Goal: Information Seeking & Learning: Check status

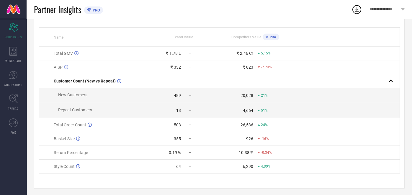
scroll to position [52, 0]
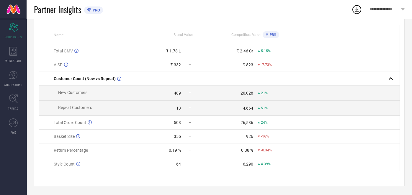
click at [179, 124] on div "503" at bounding box center [177, 122] width 7 height 5
click at [271, 33] on span "PRO" at bounding box center [272, 35] width 8 height 4
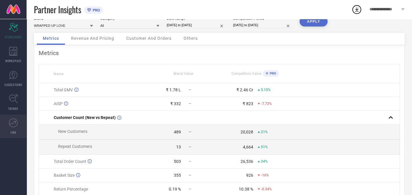
scroll to position [2, 0]
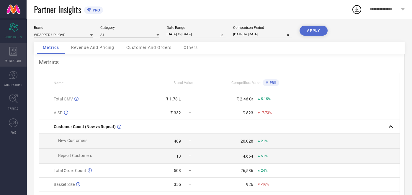
click at [14, 57] on div "WORKSPACE" at bounding box center [13, 55] width 27 height 24
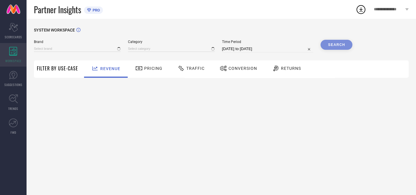
type input "WRAPPED UP LOVE"
type input "All"
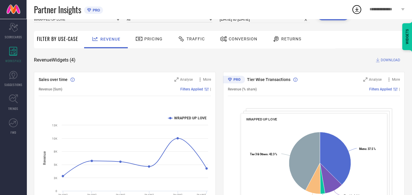
scroll to position [29, 0]
click at [388, 62] on span "DOWNLOAD" at bounding box center [390, 61] width 19 height 6
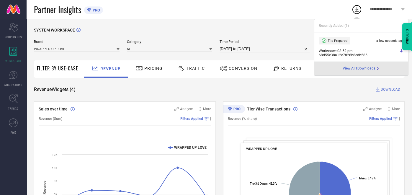
select select "7"
select select "2025"
select select "8"
select select "2025"
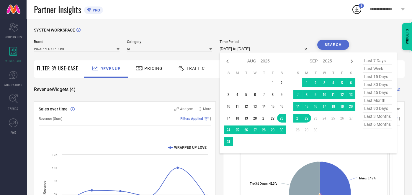
click at [238, 51] on input "[DATE] to [DATE]" at bounding box center [265, 48] width 90 height 7
click at [276, 81] on td "1" at bounding box center [272, 82] width 9 height 9
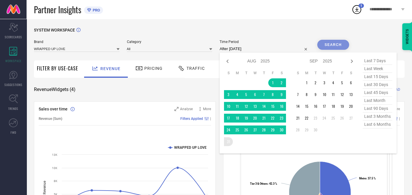
type input "[DATE] to [DATE]"
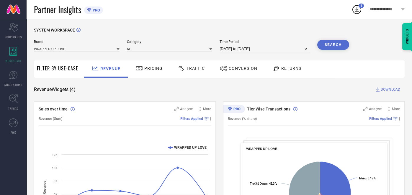
click at [328, 47] on button "Search" at bounding box center [333, 45] width 32 height 10
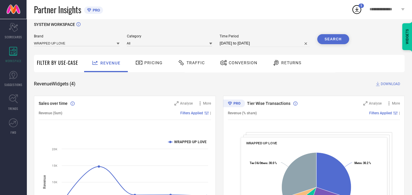
scroll to position [6, 0]
click at [14, 32] on icon at bounding box center [13, 27] width 9 height 9
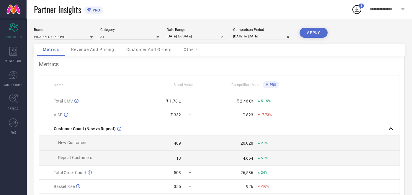
select select "11"
select select "2024"
select select "2025"
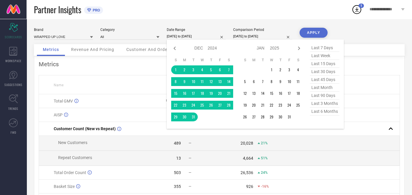
click at [197, 36] on input "[DATE] to [DATE]" at bounding box center [196, 36] width 59 height 6
click at [316, 89] on span "last month" at bounding box center [325, 88] width 30 height 8
type input "[DATE] to [DATE]"
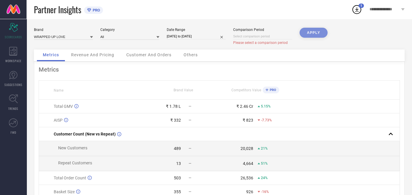
select select "8"
select select "2025"
select select "9"
select select "2025"
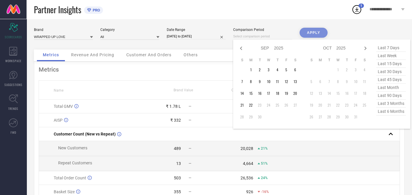
click at [270, 38] on input at bounding box center [262, 36] width 59 height 6
click at [252, 70] on td "1" at bounding box center [250, 70] width 9 height 9
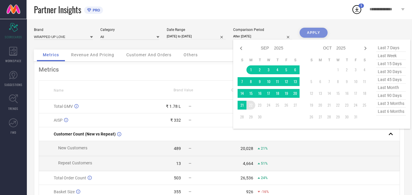
type input "[DATE] to [DATE]"
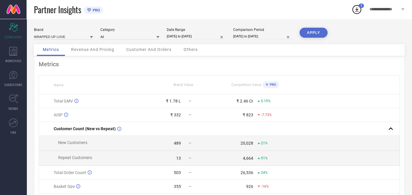
click at [321, 35] on button "APPLY" at bounding box center [313, 33] width 28 height 10
click at [97, 50] on span "Revenue And Pricing" at bounding box center [92, 49] width 43 height 5
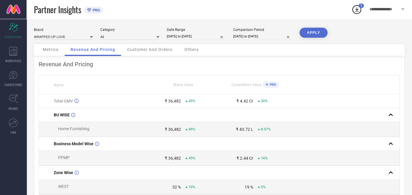
click at [170, 53] on div "Customer And Orders" at bounding box center [149, 50] width 57 height 12
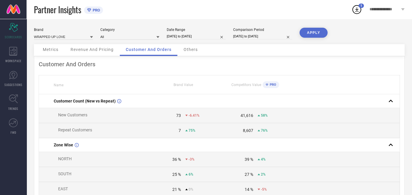
click at [170, 53] on div "Customer And Orders" at bounding box center [149, 50] width 58 height 12
click at [48, 49] on span "Metrics" at bounding box center [51, 49] width 16 height 5
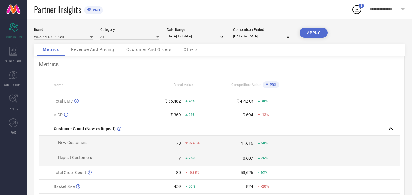
click at [198, 38] on input "[DATE] to [DATE]" at bounding box center [196, 36] width 59 height 6
select select "7"
select select "2025"
select select "8"
select select "2025"
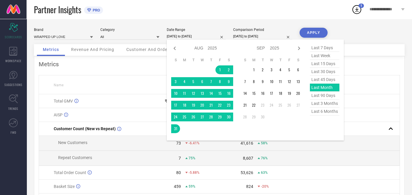
click at [319, 63] on span "last 15 days" at bounding box center [325, 64] width 30 height 8
type input "[DATE] to [DATE]"
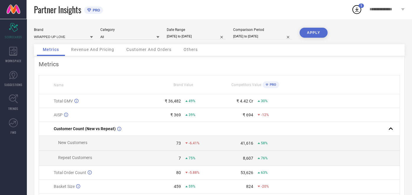
click at [304, 34] on button "APPLY" at bounding box center [313, 33] width 28 height 10
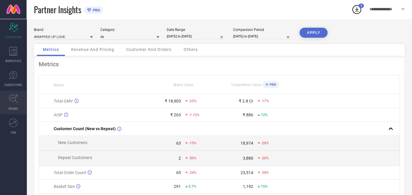
click at [4, 108] on link "TRENDS" at bounding box center [13, 103] width 27 height 24
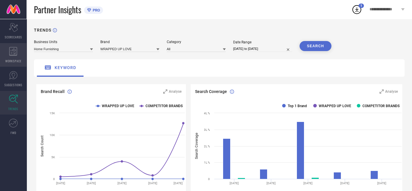
click at [15, 61] on span "WORKSPACE" at bounding box center [13, 61] width 16 height 4
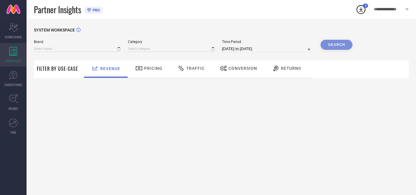
type input "WRAPPED UP LOVE"
type input "All"
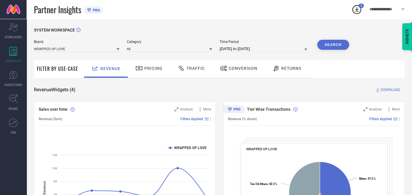
click at [148, 71] on div "Pricing" at bounding box center [149, 68] width 30 height 10
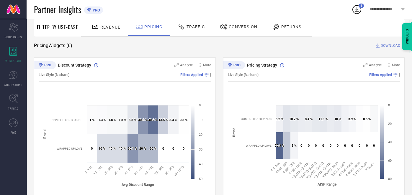
scroll to position [18, 0]
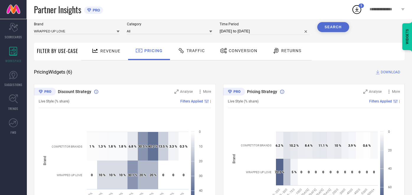
click at [202, 51] on span "Traffic" at bounding box center [195, 50] width 18 height 5
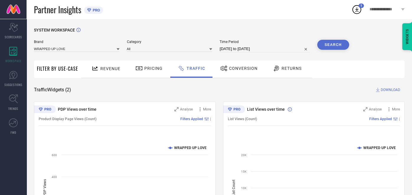
scroll to position [63, 0]
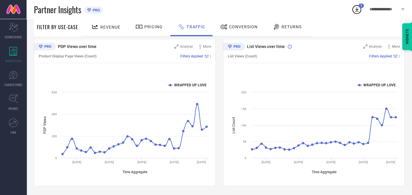
click at [225, 28] on icon at bounding box center [223, 26] width 7 height 7
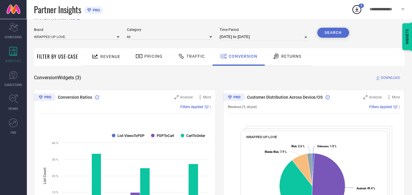
scroll to position [12, 0]
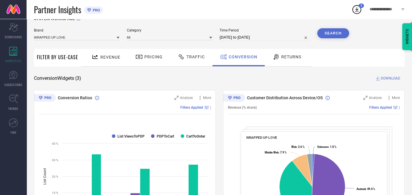
click at [286, 57] on span "Returns" at bounding box center [291, 57] width 20 height 5
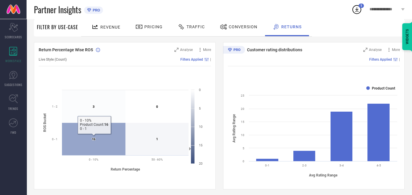
scroll to position [194, 0]
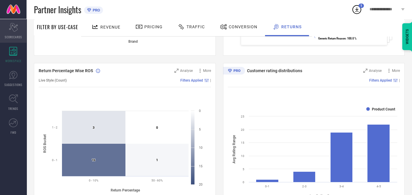
click at [9, 37] on span "SCORECARDS" at bounding box center [13, 37] width 17 height 4
